Goal: Task Accomplishment & Management: Manage account settings

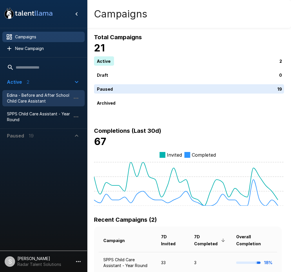
click at [30, 101] on span "Edina - Before and After School Child Care Assistant" at bounding box center [39, 98] width 64 height 12
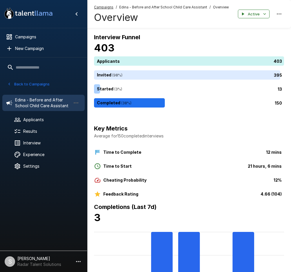
click at [212, 121] on div "Key Metrics Average for 150 completed interviews Time to Complete 12 mins Time …" at bounding box center [189, 158] width 190 height 78
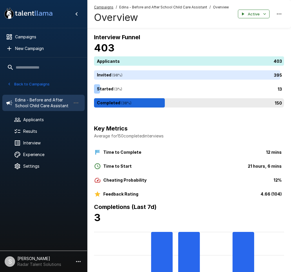
click at [144, 103] on div "150" at bounding box center [190, 102] width 193 height 9
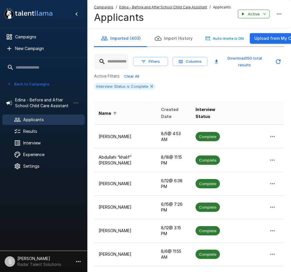
click at [161, 115] on span "Created Date" at bounding box center [173, 113] width 25 height 14
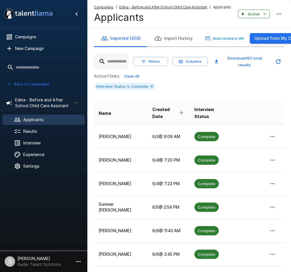
click at [162, 109] on span "Created Date" at bounding box center [169, 113] width 33 height 14
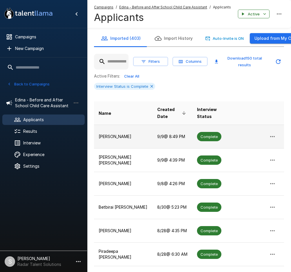
click at [119, 136] on p "[PERSON_NAME]" at bounding box center [123, 137] width 49 height 6
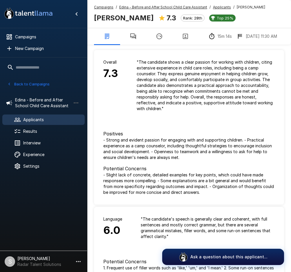
drag, startPoint x: 145, startPoint y: 18, endPoint x: 94, endPoint y: 18, distance: 50.8
click at [94, 18] on div "[PERSON_NAME] 7.3 Rank: 28th Top 25%" at bounding box center [167, 17] width 146 height 12
copy b "[PERSON_NAME]"
click at [127, 39] on button "button" at bounding box center [133, 36] width 26 height 16
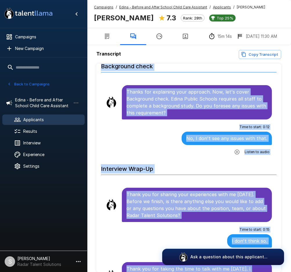
scroll to position [28, 0]
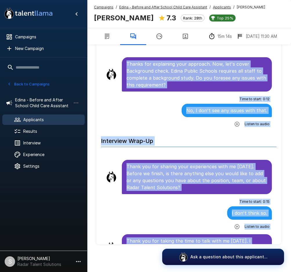
drag, startPoint x: 127, startPoint y: 101, endPoint x: 246, endPoint y: 234, distance: 178.7
